Goal: Information Seeking & Learning: Understand process/instructions

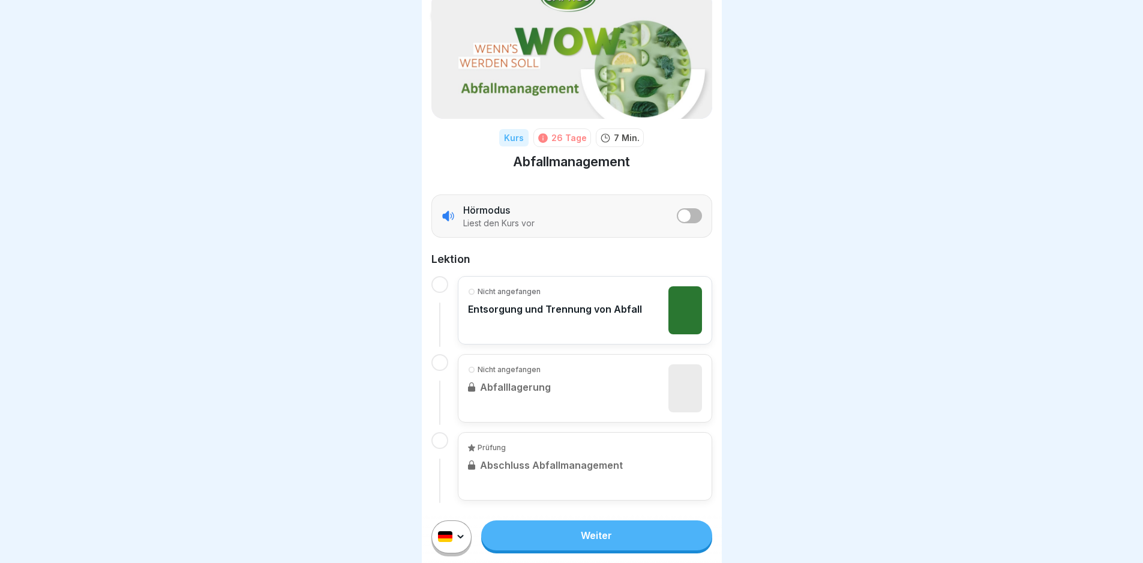
scroll to position [9, 0]
click at [440, 276] on div at bounding box center [439, 284] width 17 height 17
click at [439, 277] on div at bounding box center [439, 284] width 17 height 17
click at [526, 323] on div "Nicht angefangen Entsorgung und Trennung von Abfall" at bounding box center [555, 310] width 174 height 48
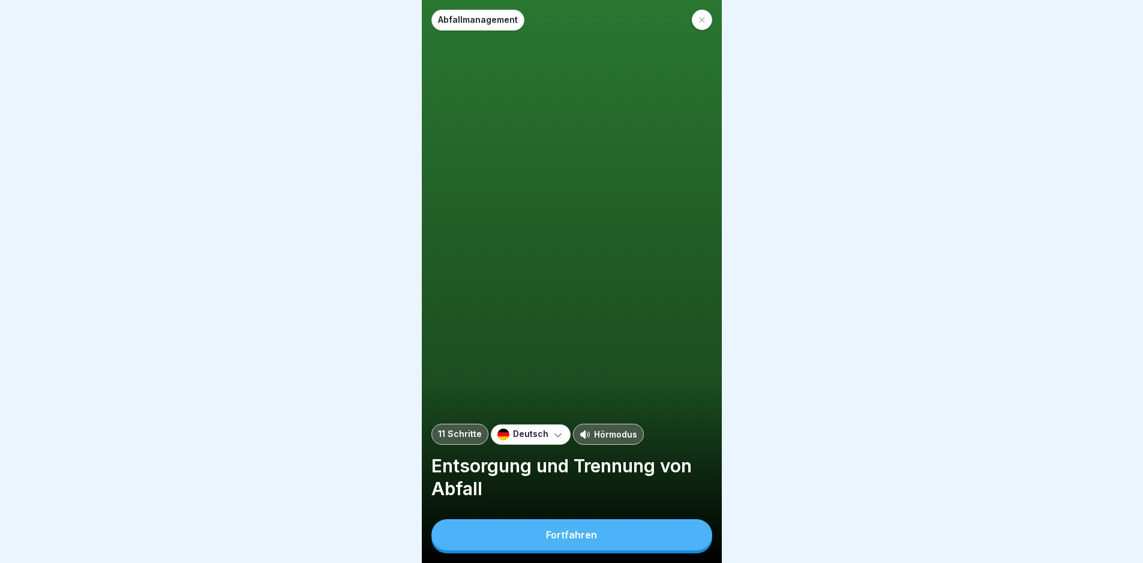
click at [574, 536] on button "Fortfahren" at bounding box center [571, 534] width 281 height 31
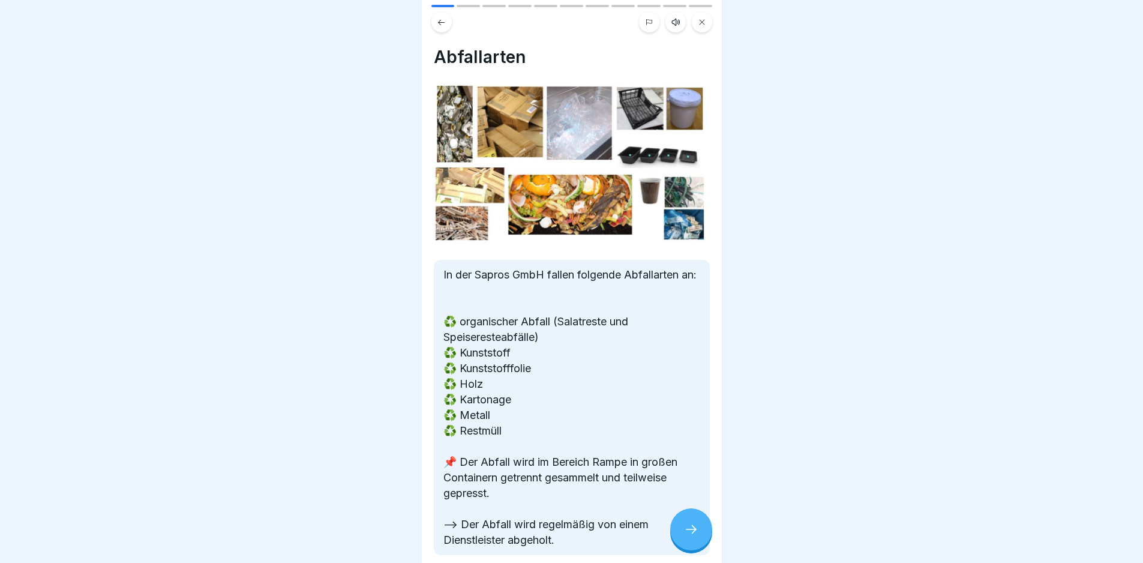
click at [682, 544] on div at bounding box center [691, 529] width 42 height 42
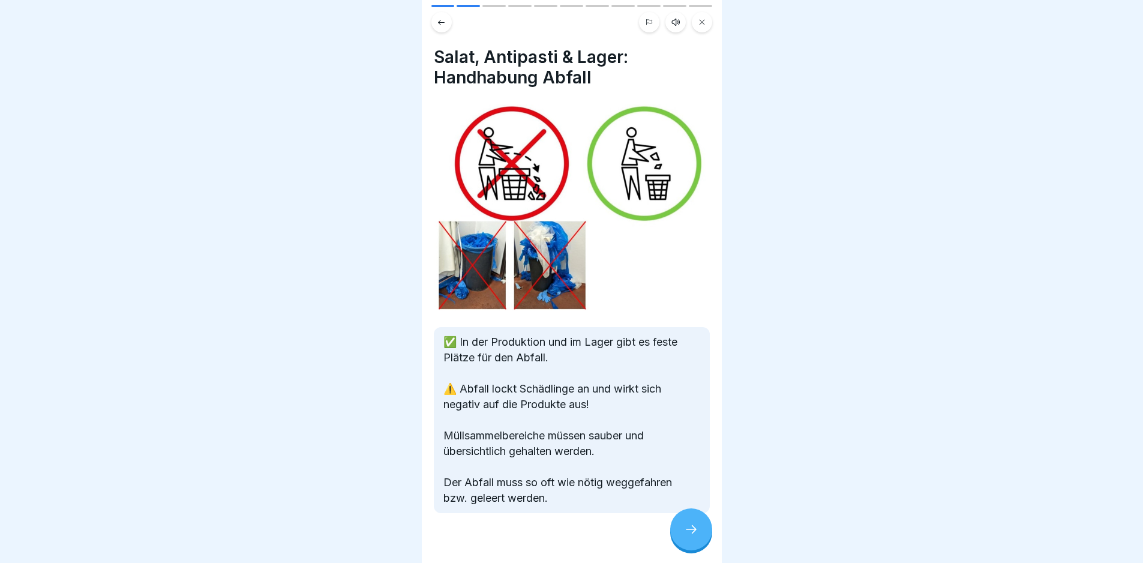
click at [683, 540] on div at bounding box center [691, 529] width 42 height 42
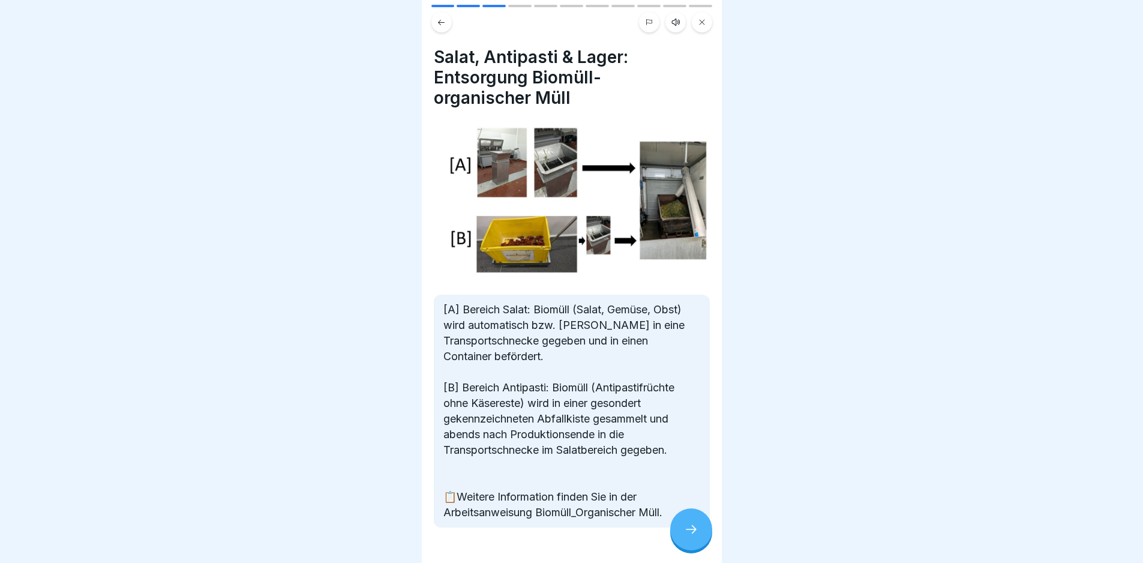
click at [679, 544] on div at bounding box center [691, 529] width 42 height 42
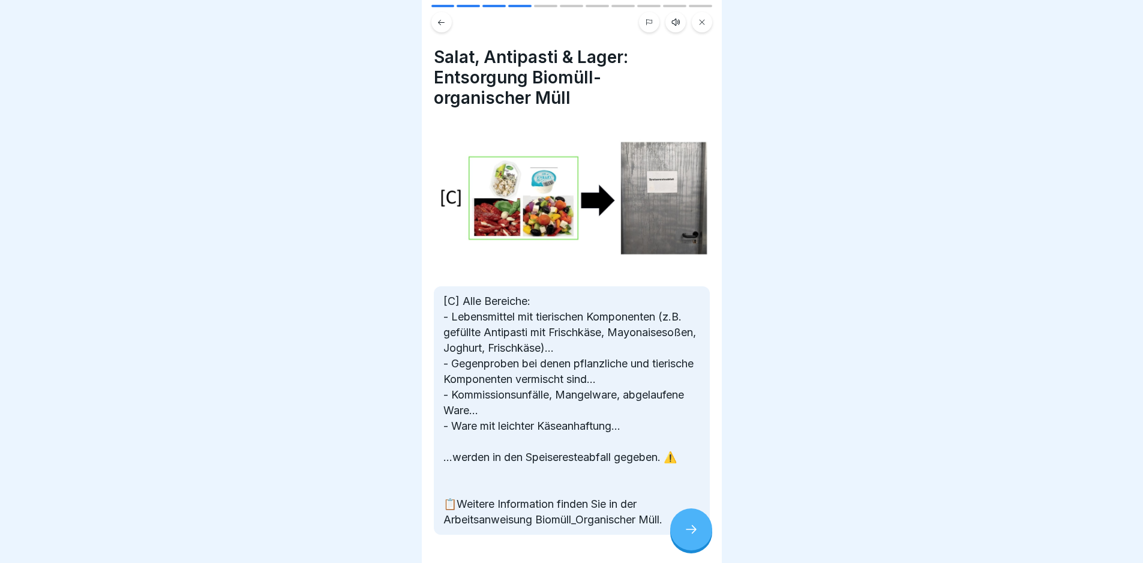
click at [702, 538] on div at bounding box center [691, 529] width 42 height 42
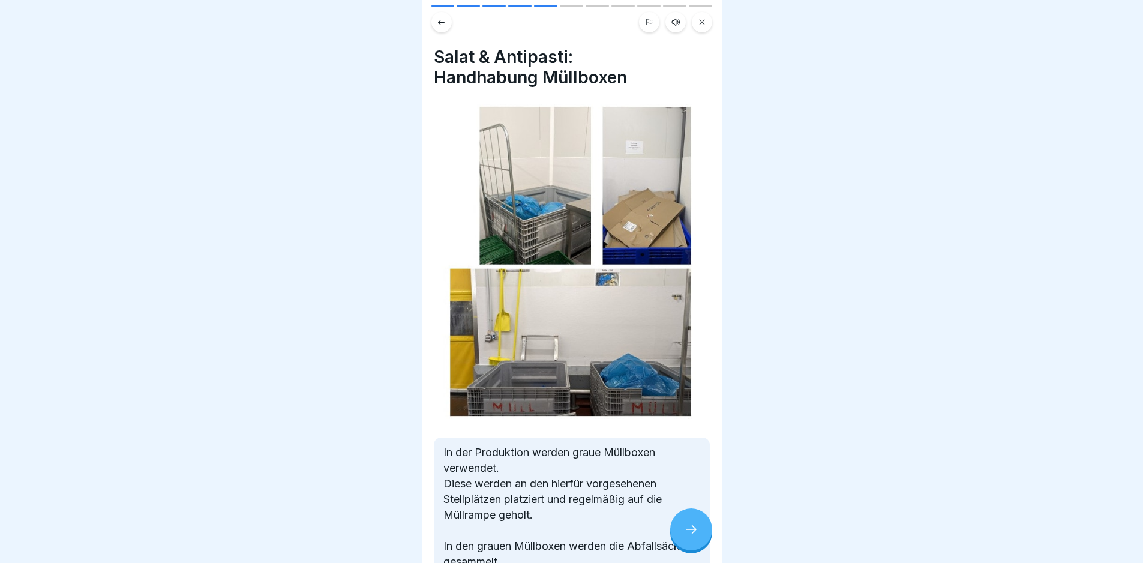
click at [702, 534] on div at bounding box center [691, 529] width 42 height 42
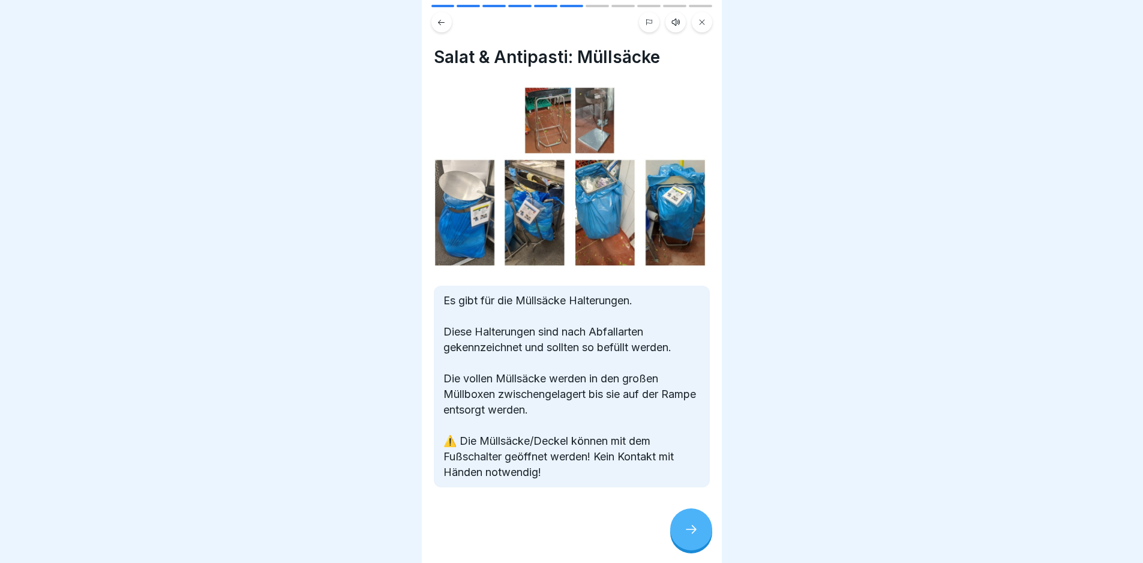
click at [699, 535] on div at bounding box center [691, 529] width 42 height 42
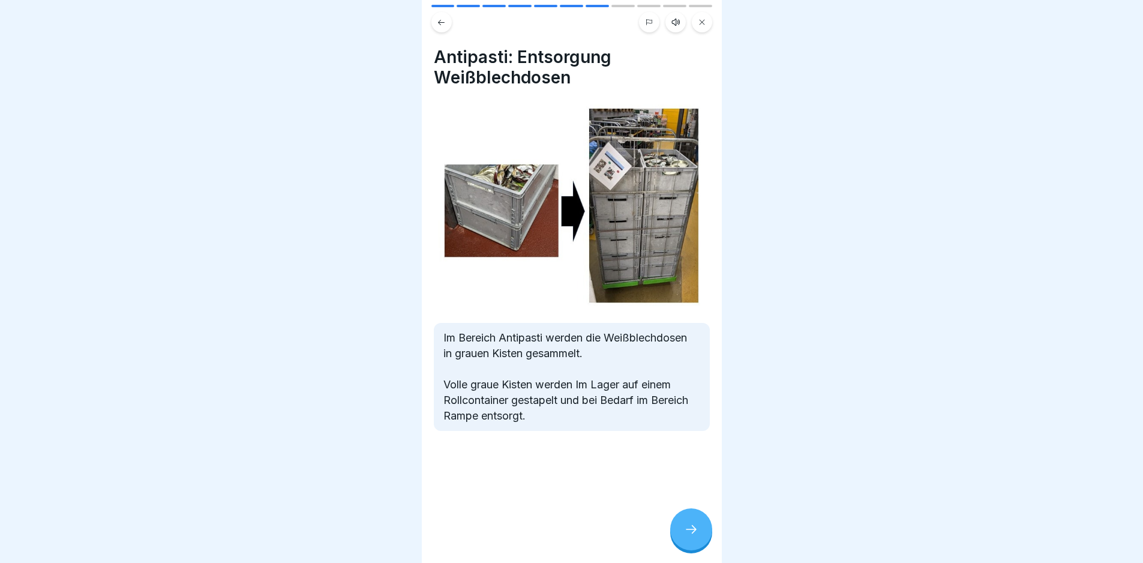
click at [699, 535] on div at bounding box center [691, 529] width 42 height 42
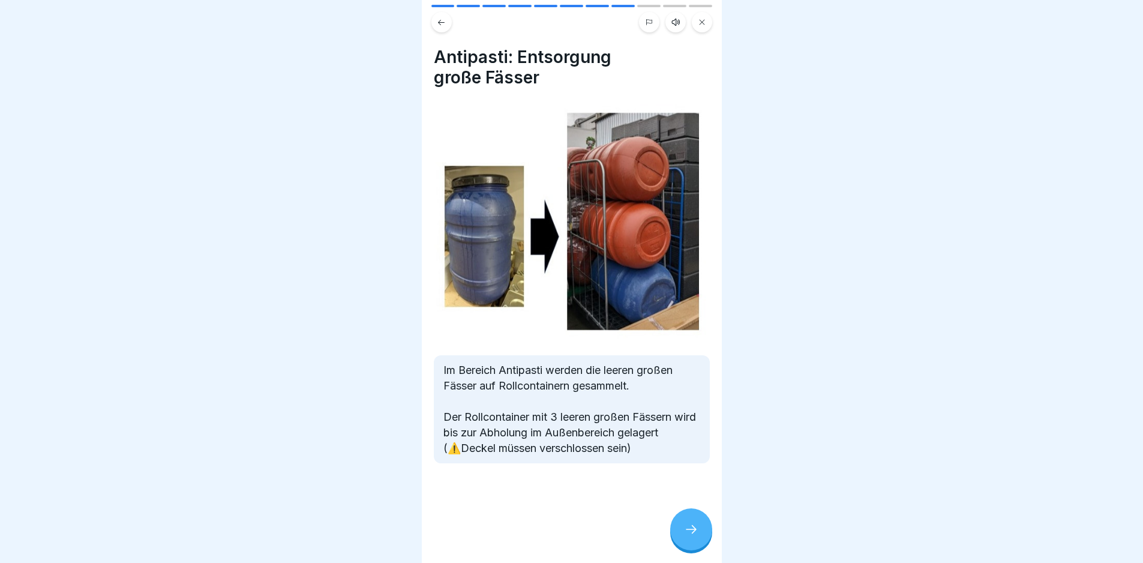
click at [675, 500] on div at bounding box center [572, 499] width 276 height 72
click at [681, 523] on div at bounding box center [691, 529] width 42 height 42
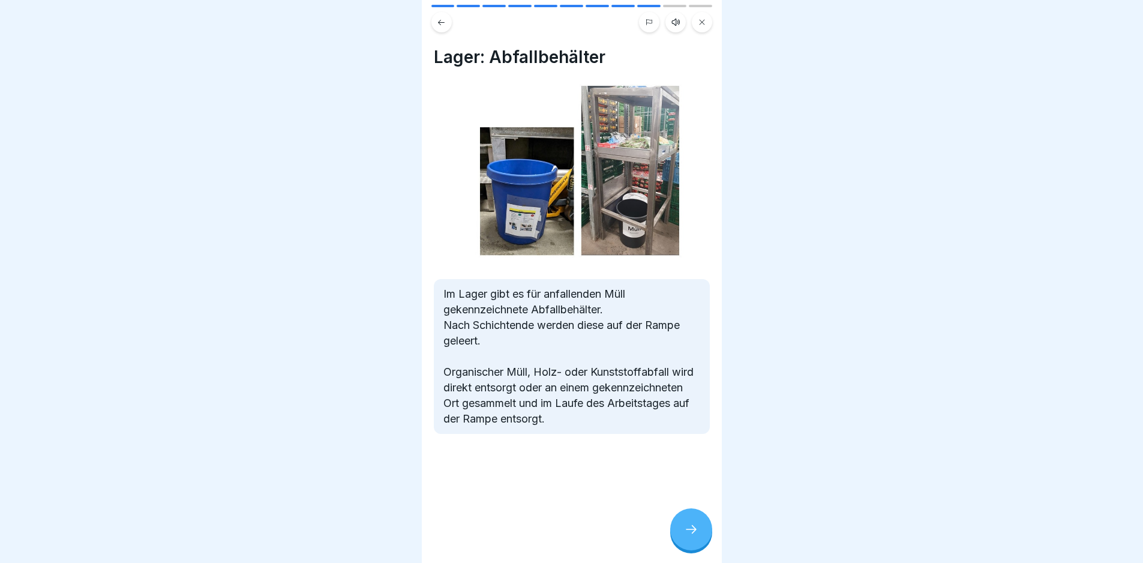
click at [690, 545] on div at bounding box center [691, 529] width 42 height 42
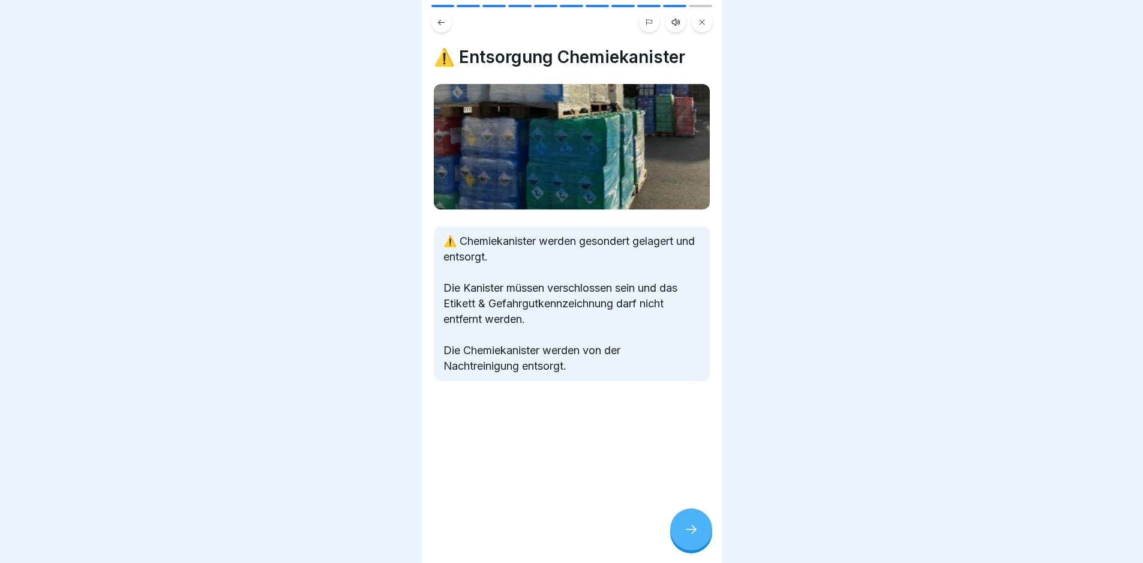
click at [711, 532] on div "Abfallmanagement 11 Schritte Deutsch Hörmodus Entsorgung und Trennung von Abfal…" at bounding box center [572, 281] width 300 height 563
click at [663, 543] on div "⚠️ Entsorgung Chemiekanister ⚠️ Chemiekanister werden gesondert gelagert und en…" at bounding box center [572, 281] width 300 height 563
click at [672, 533] on div at bounding box center [691, 529] width 42 height 42
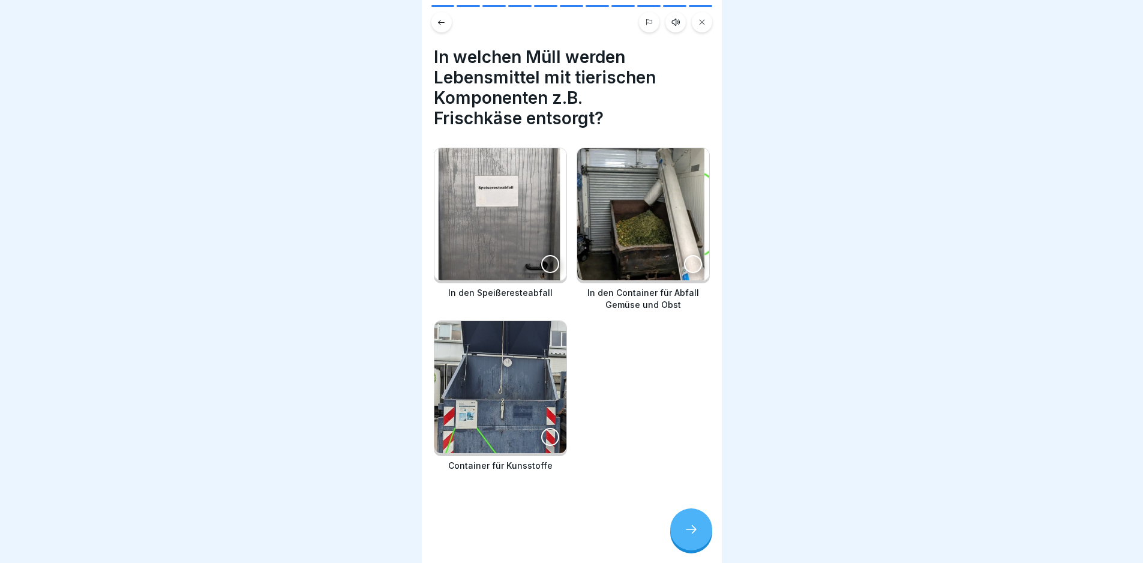
click at [529, 250] on img at bounding box center [500, 214] width 132 height 132
click at [681, 541] on div at bounding box center [691, 529] width 42 height 42
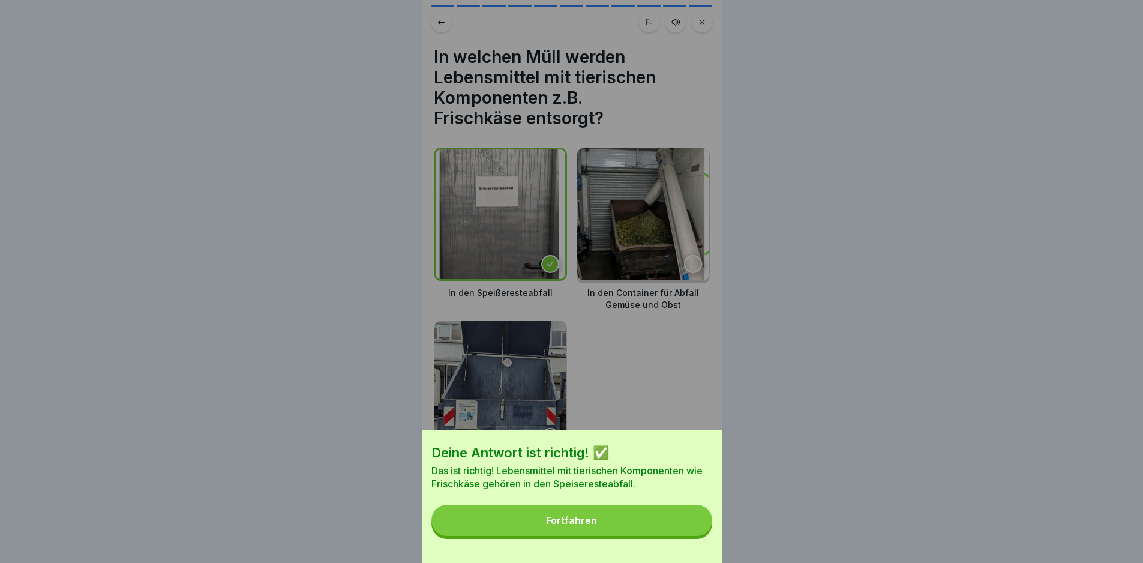
click at [656, 533] on button "Fortfahren" at bounding box center [571, 520] width 281 height 31
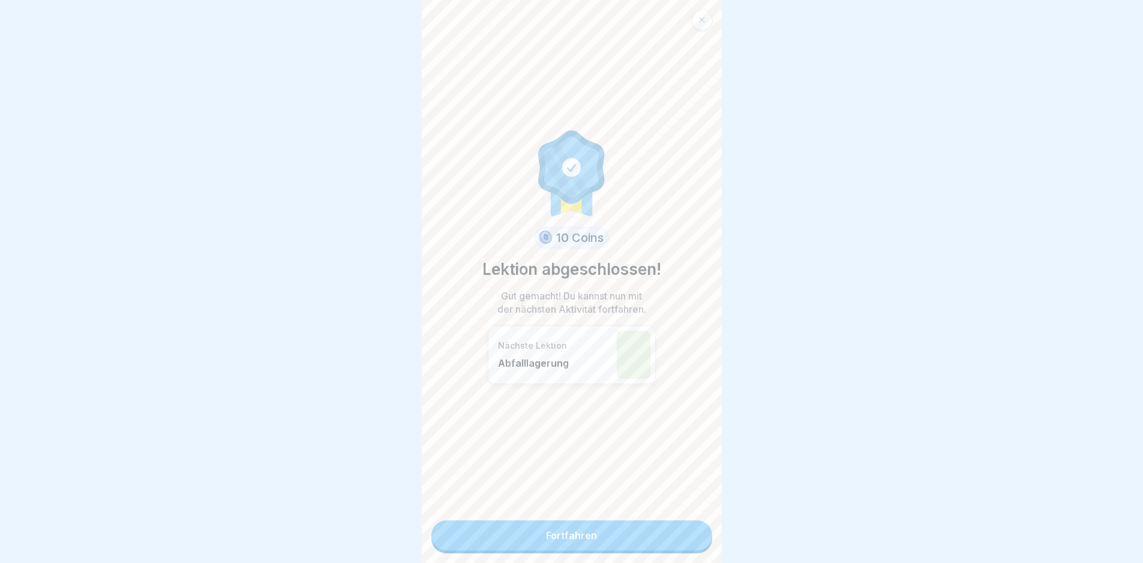
click at [577, 530] on link "Fortfahren" at bounding box center [571, 535] width 281 height 30
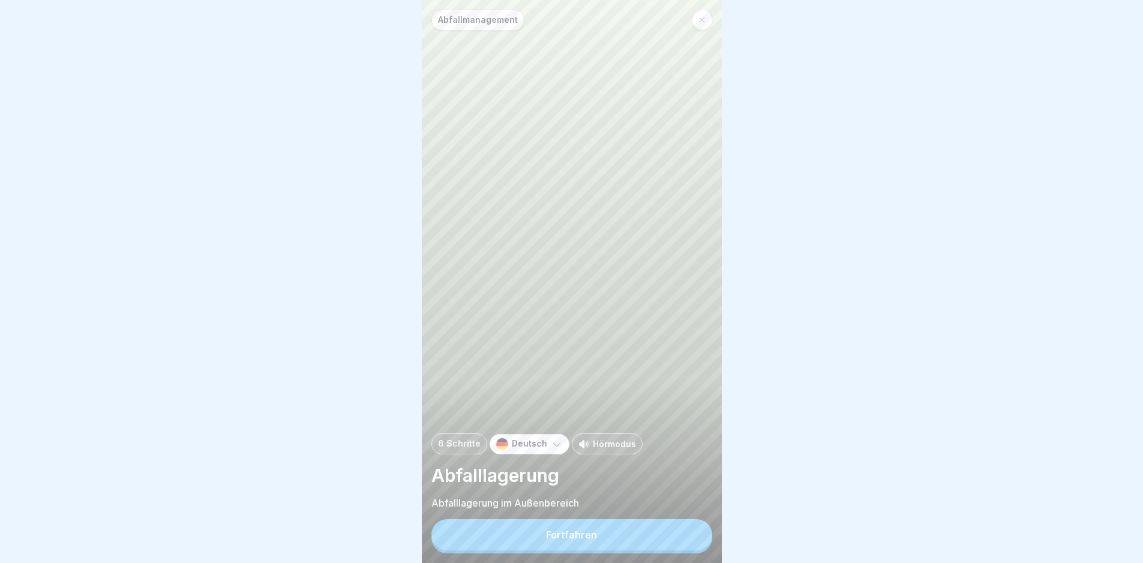
click at [705, 12] on div at bounding box center [702, 20] width 20 height 20
